Goal: Information Seeking & Learning: Find specific fact

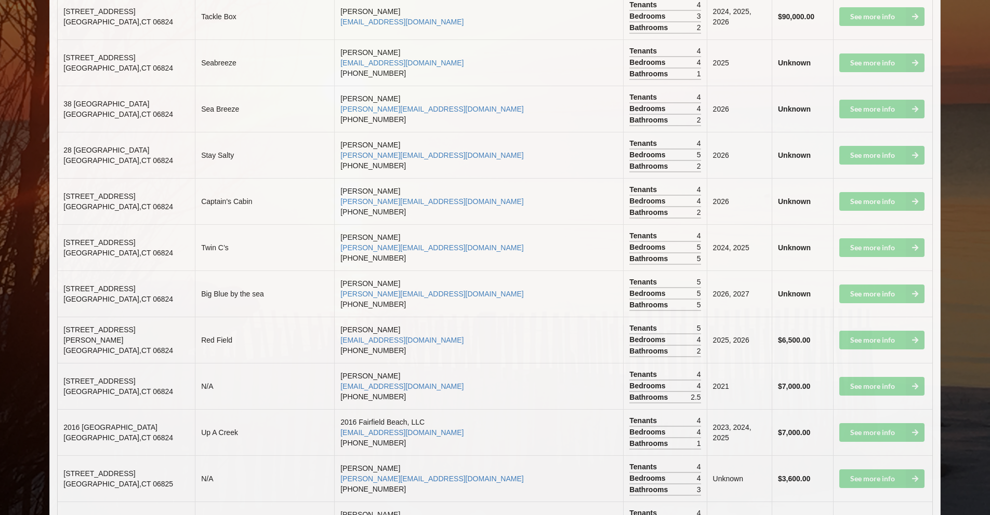
scroll to position [1620, 0]
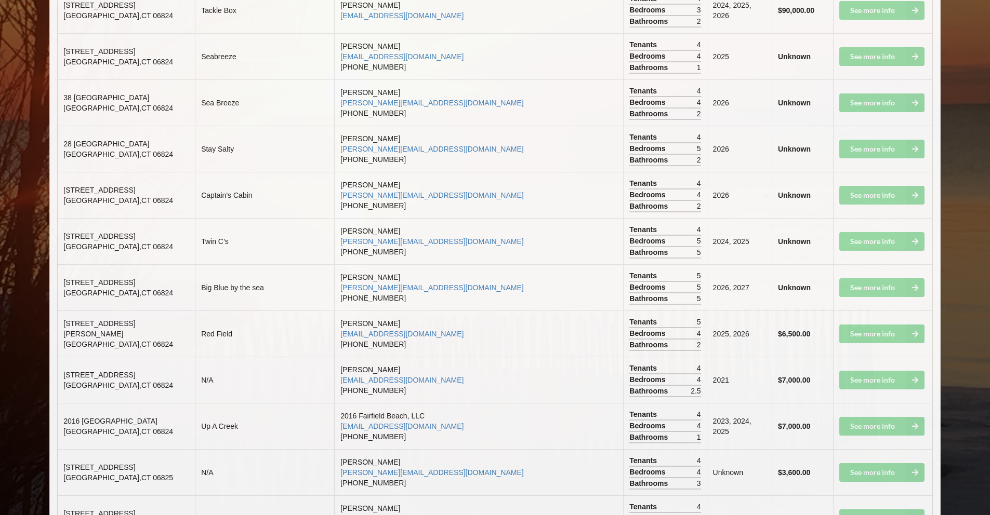
drag, startPoint x: 147, startPoint y: 227, endPoint x: 63, endPoint y: 230, distance: 83.7
click at [63, 230] on td "[STREET_ADDRESS]" at bounding box center [126, 241] width 137 height 46
copy span "[STREET_ADDRESS]"
click at [300, 273] on td "Big Blue by the sea" at bounding box center [264, 287] width 139 height 46
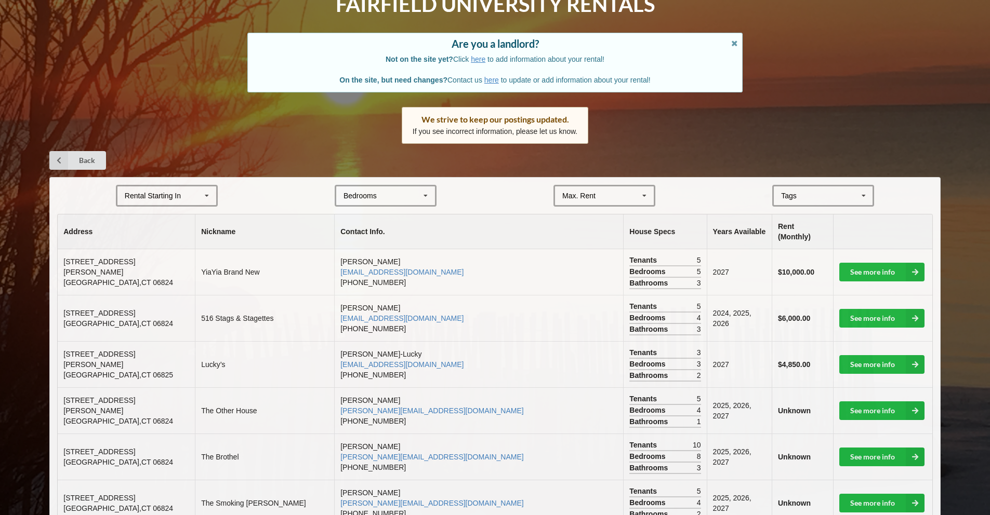
scroll to position [0, 0]
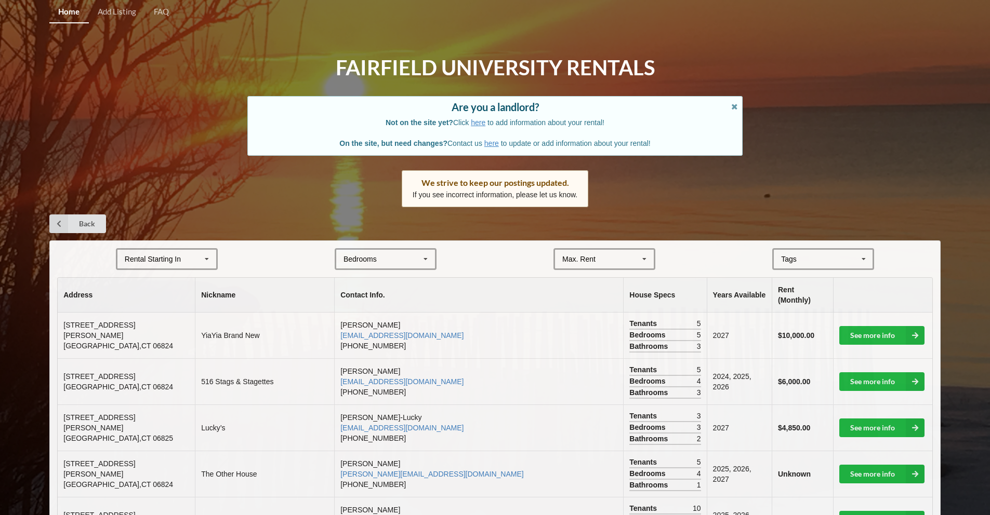
click at [206, 257] on icon at bounding box center [207, 259] width 16 height 19
click at [177, 334] on div "2028" at bounding box center [166, 335] width 99 height 19
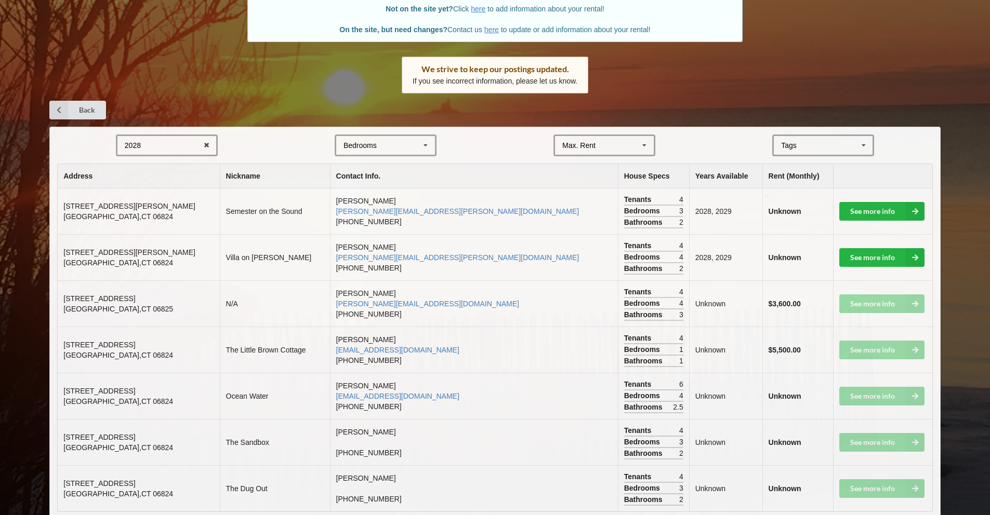
scroll to position [139, 0]
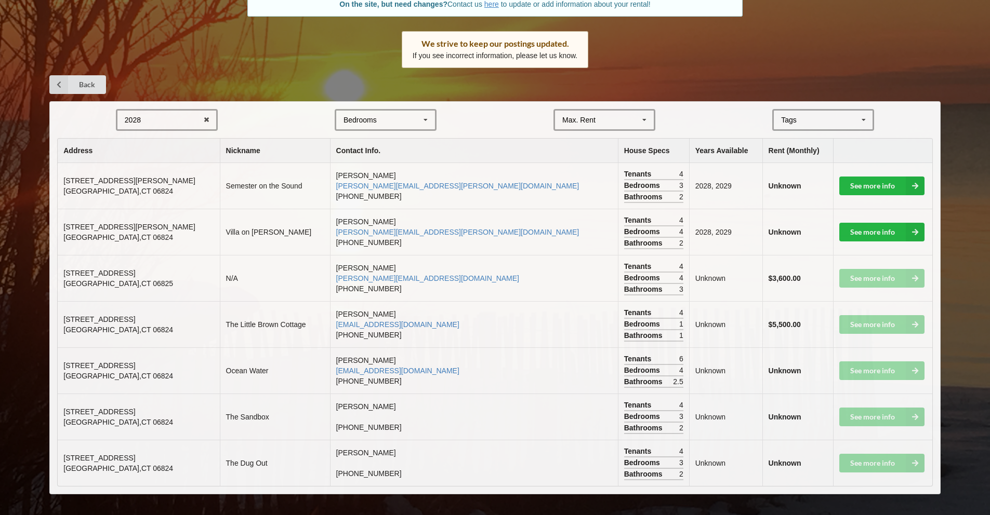
click at [187, 122] on div "2028 2025 2026 2027 2028" at bounding box center [167, 120] width 102 height 22
click at [166, 137] on div "2025" at bounding box center [166, 138] width 99 height 19
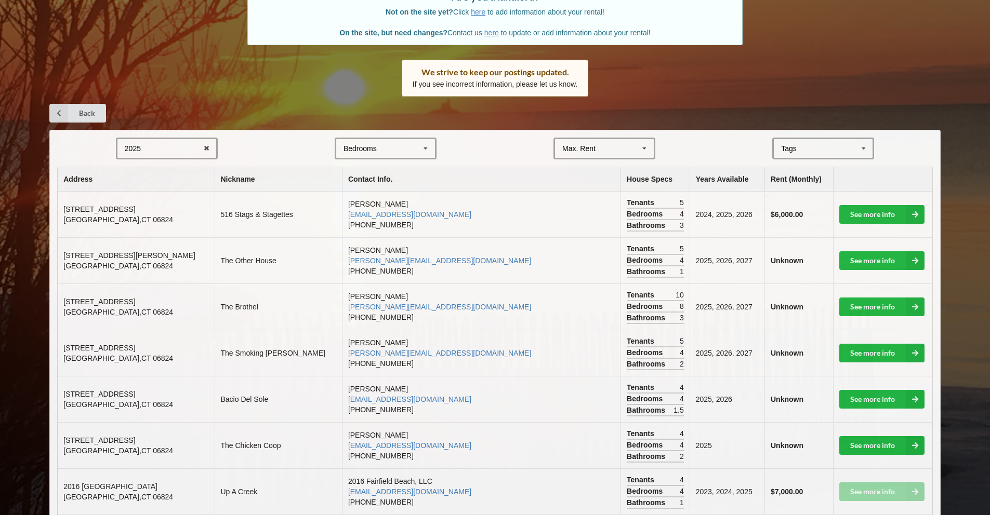
scroll to position [109, 0]
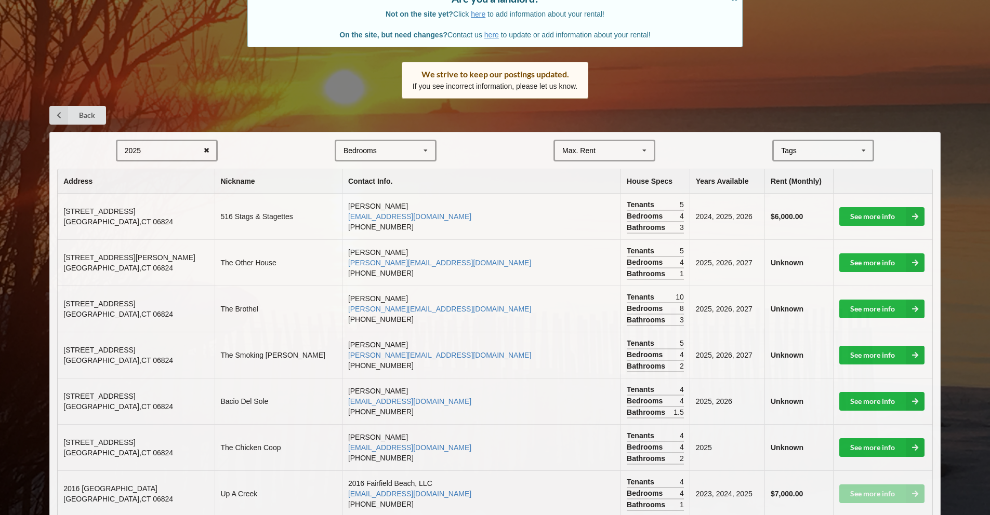
click at [201, 149] on icon at bounding box center [206, 150] width 16 height 19
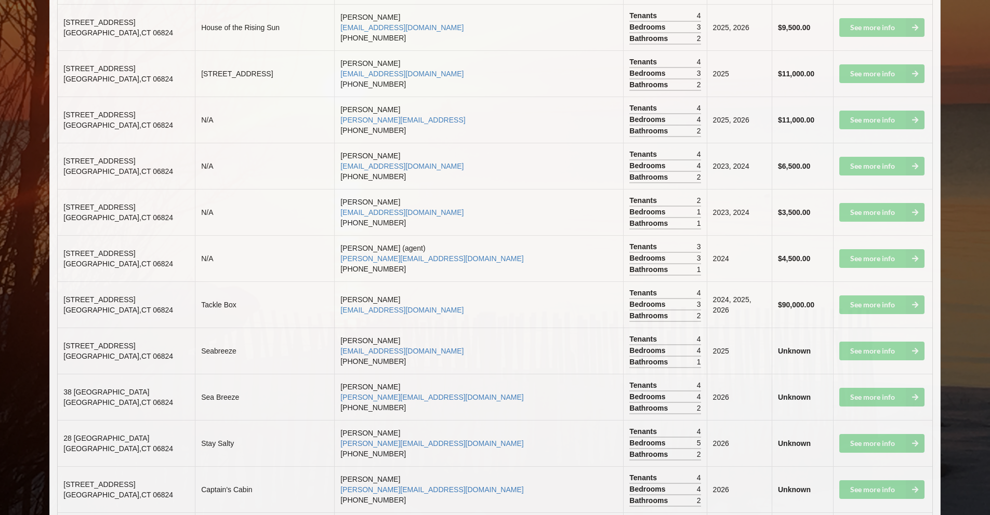
scroll to position [1390, 0]
